Goal: Information Seeking & Learning: Learn about a topic

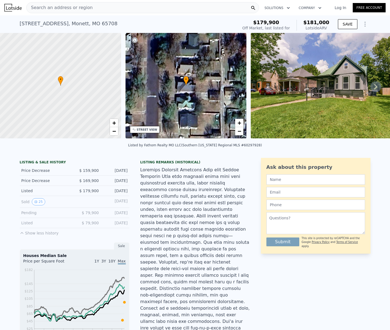
click at [69, 8] on span "Search an address or region" at bounding box center [60, 7] width 66 height 7
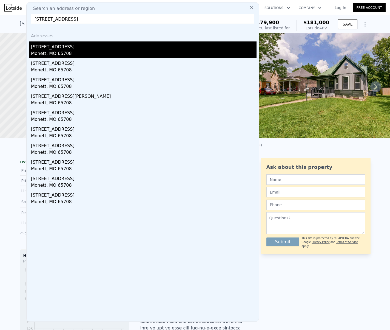
type input "[STREET_ADDRESS]"
click at [44, 50] on div "Monett, MO 65708" at bounding box center [144, 54] width 226 height 8
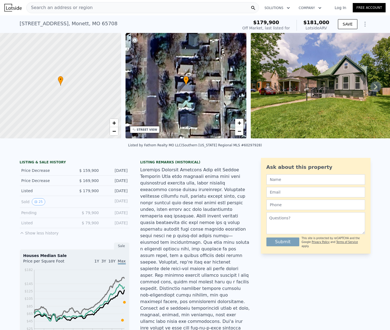
type input "3"
type input "4"
type input "0"
type input "3"
type input "1285"
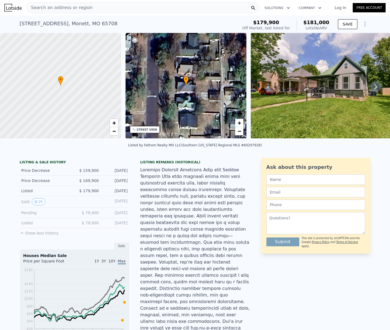
type input "2430"
type input "8712"
type input "21344.399999999998"
checkbox input "true"
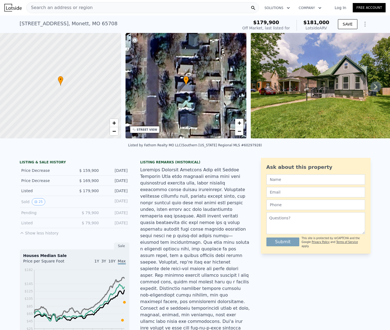
type input "$ 230,000"
type input "4"
type input "$ 63,143"
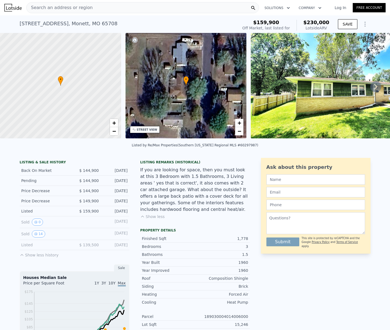
click at [94, 9] on div "Search an address or region" at bounding box center [142, 7] width 233 height 11
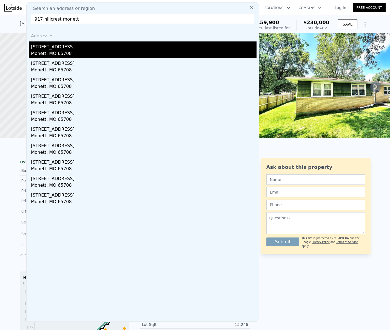
type input "917 hillcrest monett"
click at [61, 51] on div "Monett, MO 65708" at bounding box center [144, 54] width 226 height 8
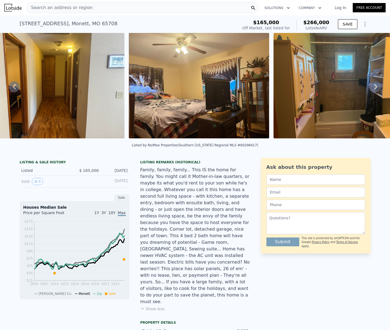
scroll to position [0, 1927]
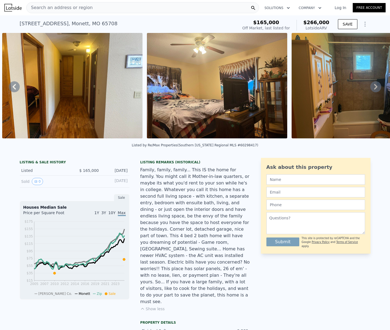
click at [157, 306] on button "Show less" at bounding box center [152, 308] width 24 height 5
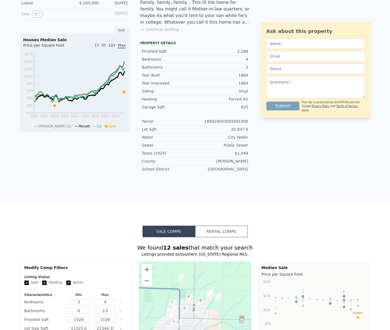
scroll to position [2, 0]
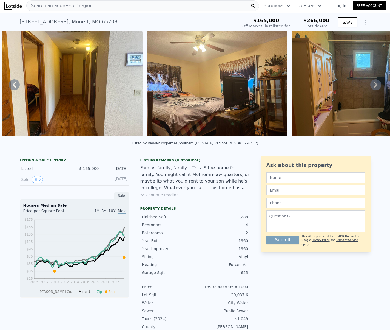
click at [157, 197] on button "Continue reading" at bounding box center [159, 194] width 39 height 5
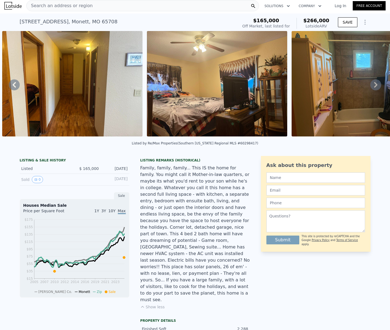
click at [374, 86] on icon at bounding box center [376, 84] width 11 height 11
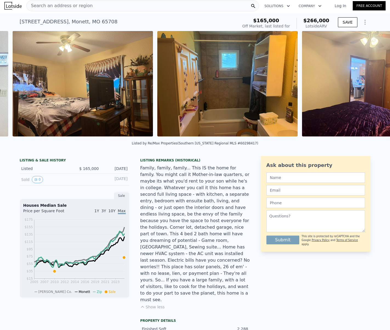
scroll to position [0, 2072]
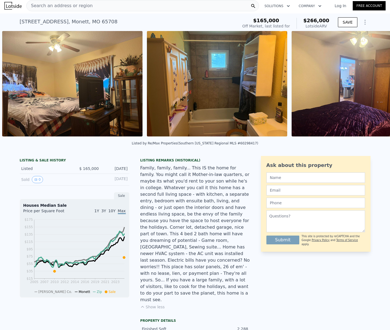
click at [373, 87] on img at bounding box center [362, 83] width 140 height 105
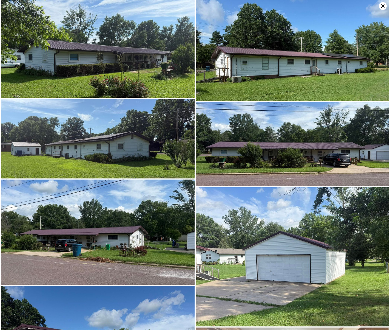
scroll to position [0, 0]
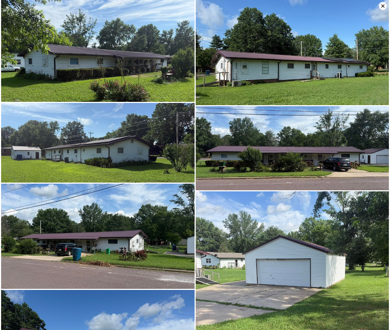
click at [382, 7] on icon at bounding box center [383, 5] width 3 height 3
